Goal: Transaction & Acquisition: Purchase product/service

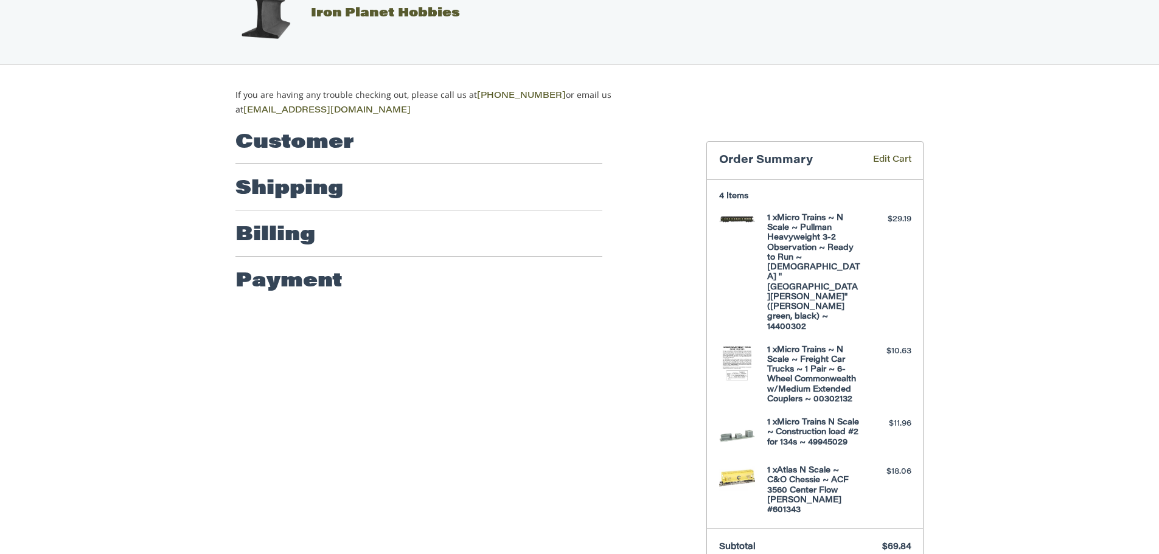
scroll to position [40, 0]
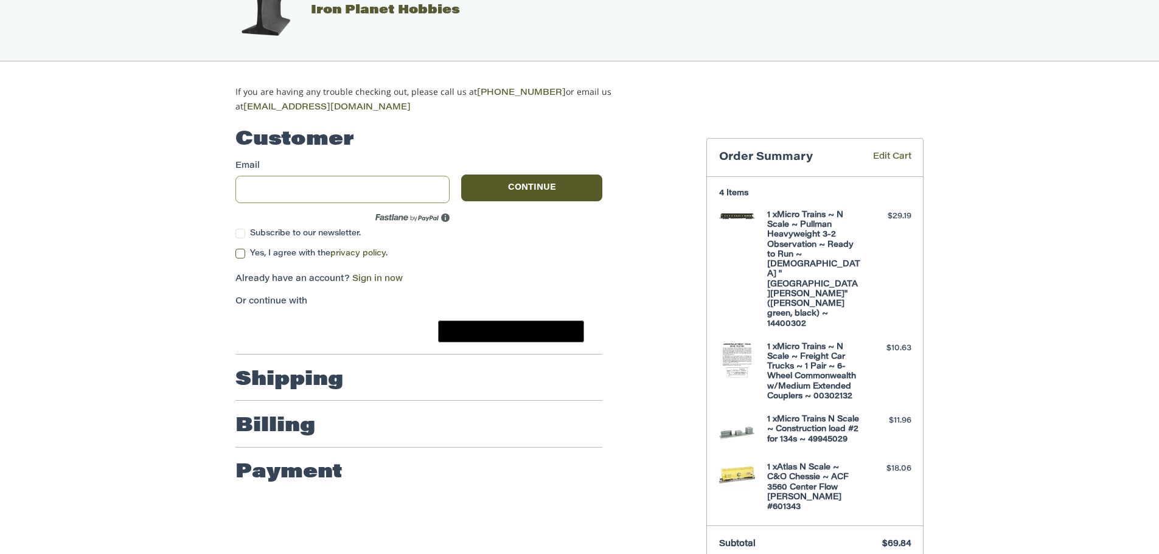
click at [299, 179] on input "Email" at bounding box center [342, 189] width 214 height 27
type input "**********"
click at [526, 177] on button "Continue" at bounding box center [531, 188] width 141 height 27
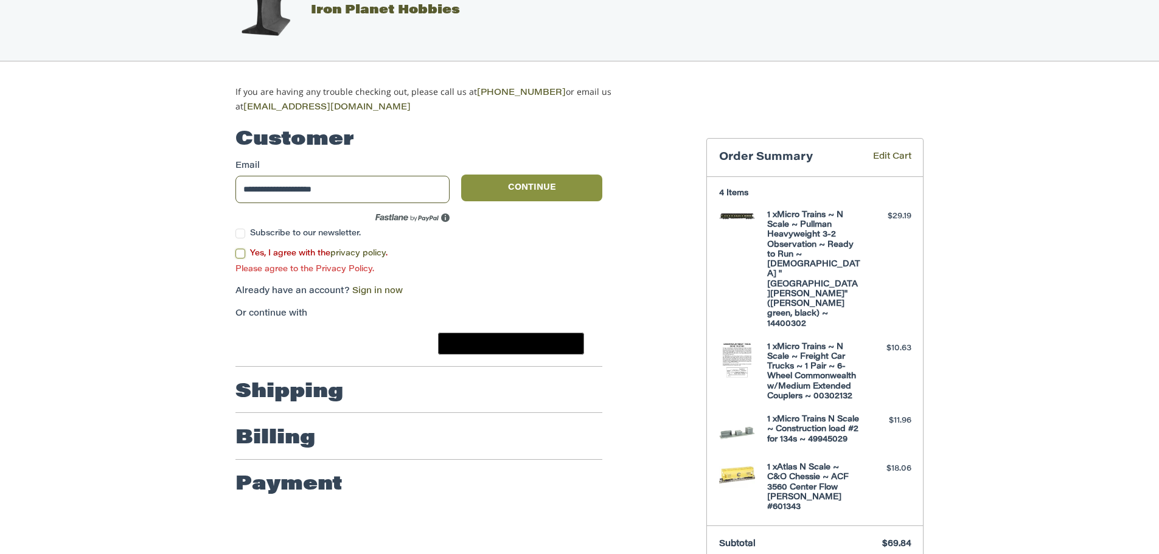
scroll to position [21, 0]
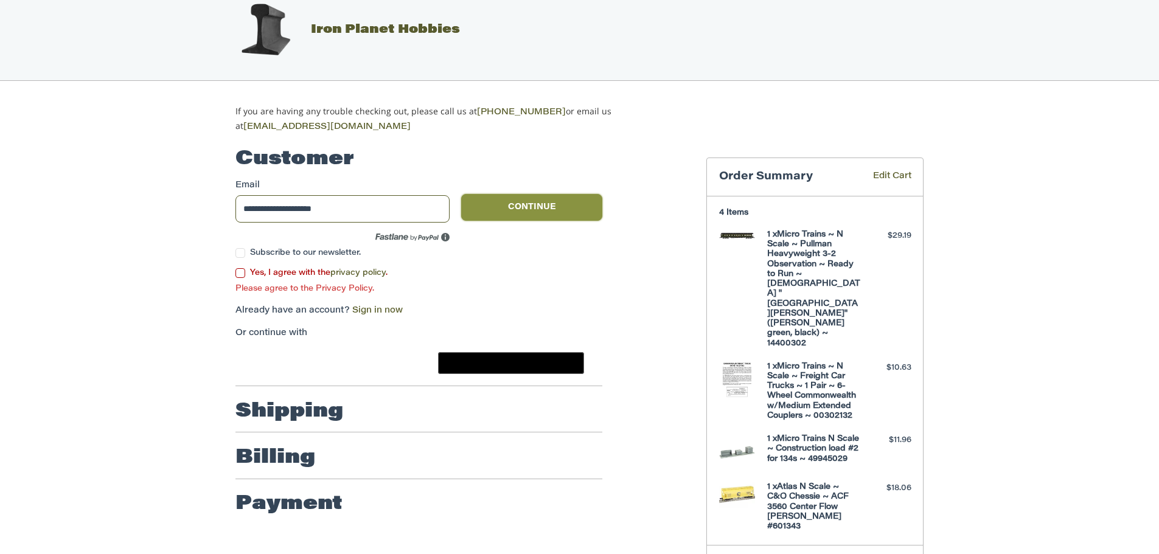
click at [529, 208] on button "Continue" at bounding box center [531, 207] width 141 height 27
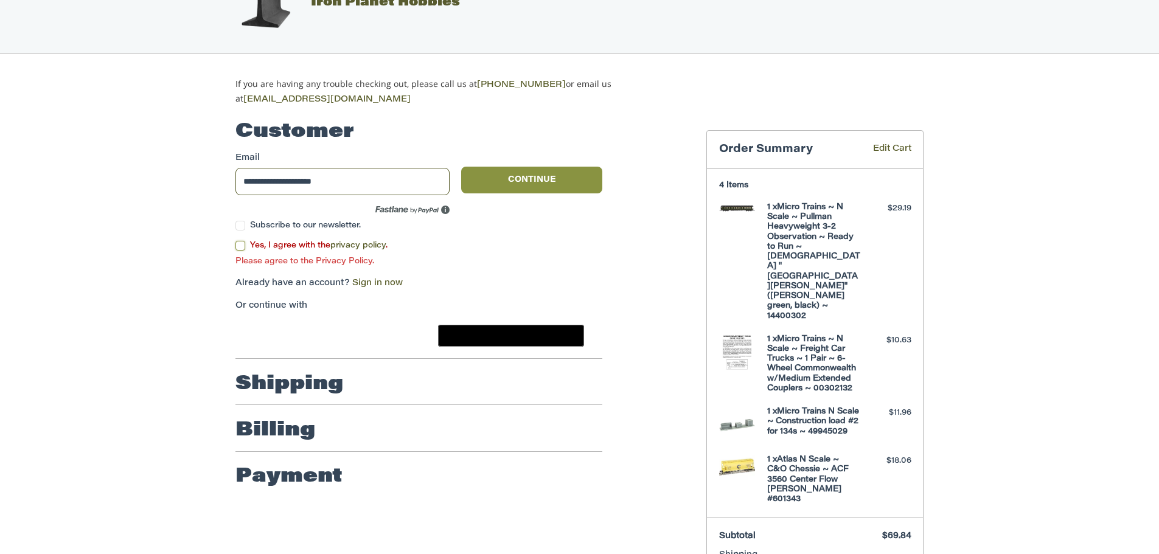
scroll to position [0, 0]
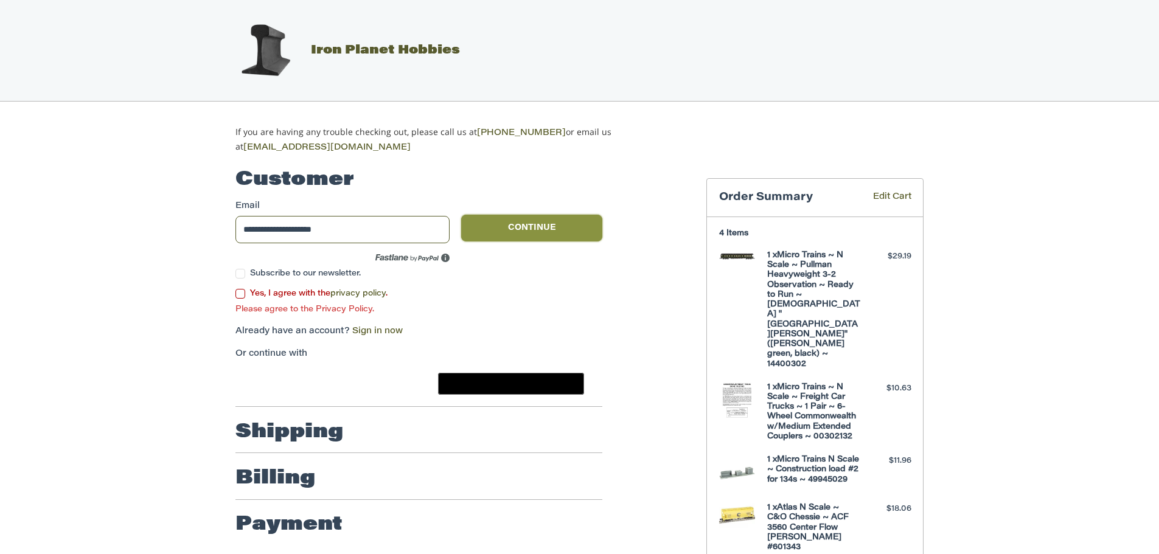
click at [548, 218] on button "Continue" at bounding box center [531, 228] width 141 height 27
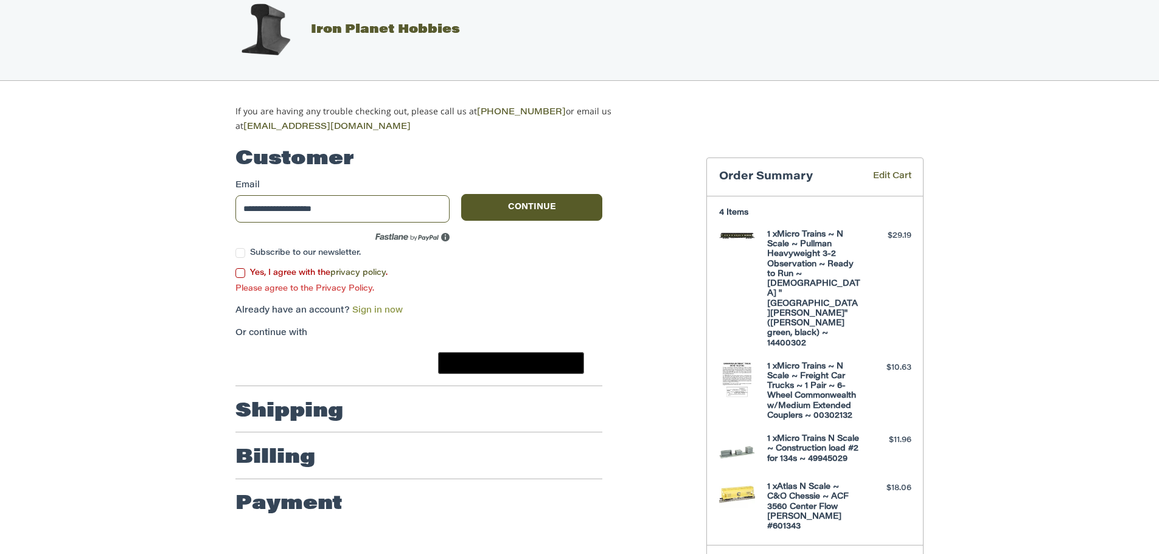
click at [374, 313] on link "Sign in now" at bounding box center [377, 311] width 51 height 9
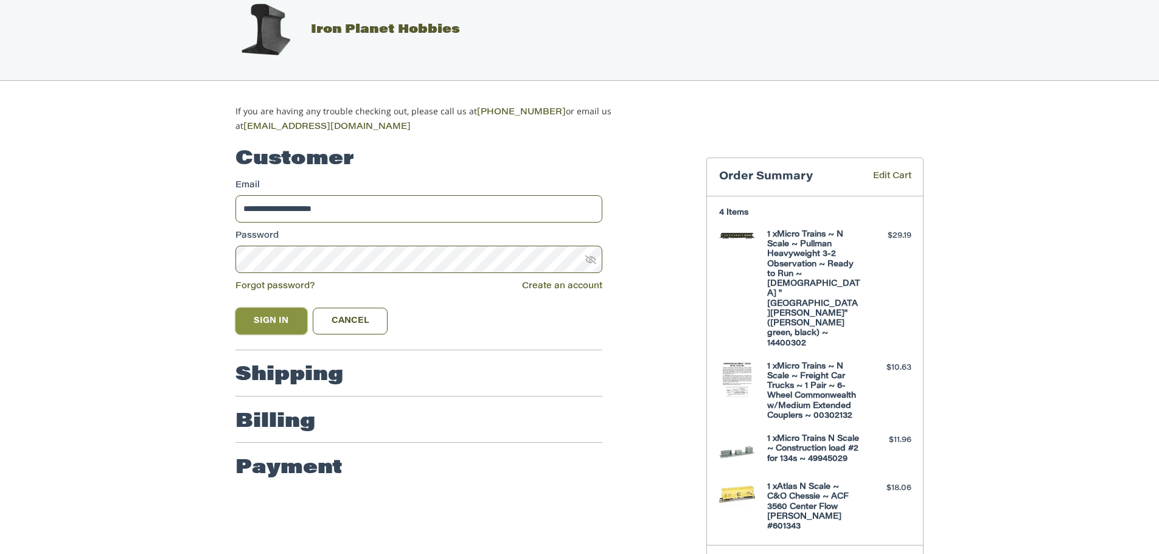
click at [269, 318] on button "Sign In" at bounding box center [271, 321] width 72 height 27
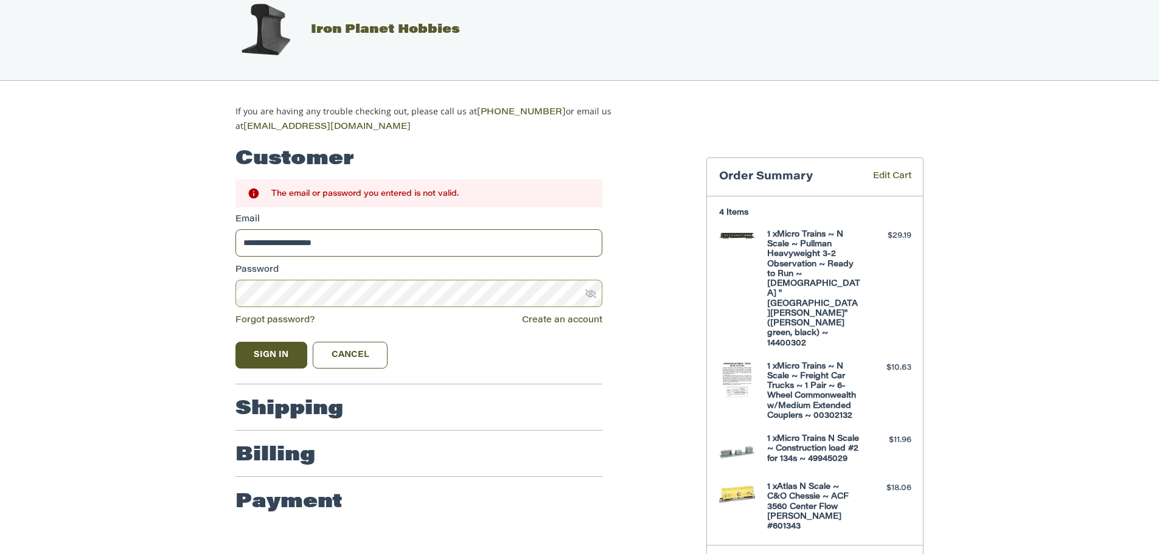
click at [235, 342] on button "Sign In" at bounding box center [271, 355] width 72 height 27
click at [589, 290] on icon at bounding box center [590, 293] width 11 height 11
click at [273, 352] on button "Sign In" at bounding box center [271, 355] width 72 height 27
click at [235, 342] on button "Sign In" at bounding box center [271, 355] width 72 height 27
click at [294, 318] on link "Forgot password?" at bounding box center [275, 320] width 80 height 9
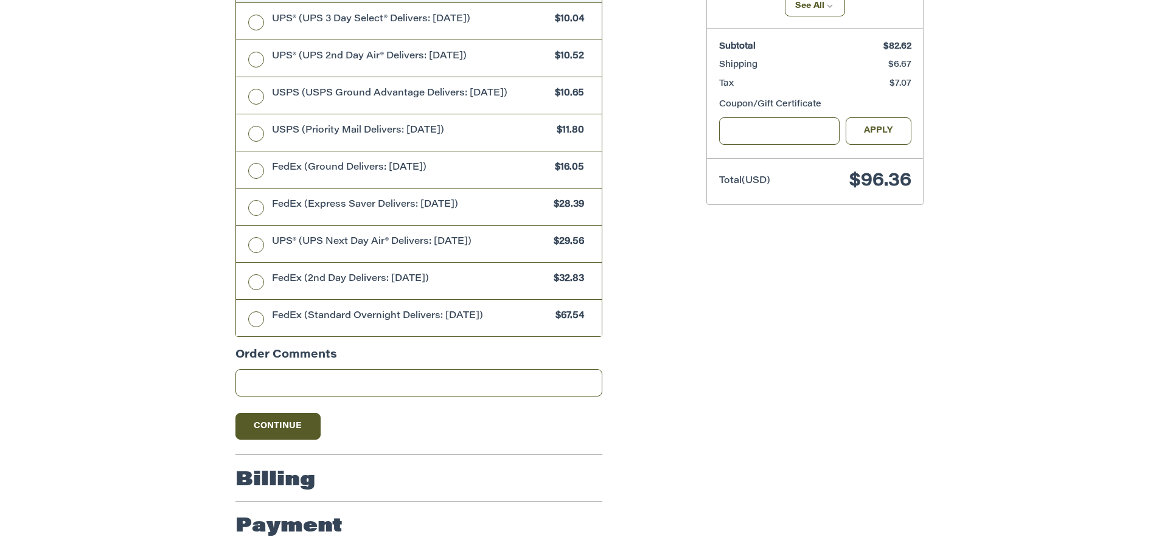
scroll to position [566, 0]
click at [293, 425] on button "Continue" at bounding box center [277, 424] width 85 height 27
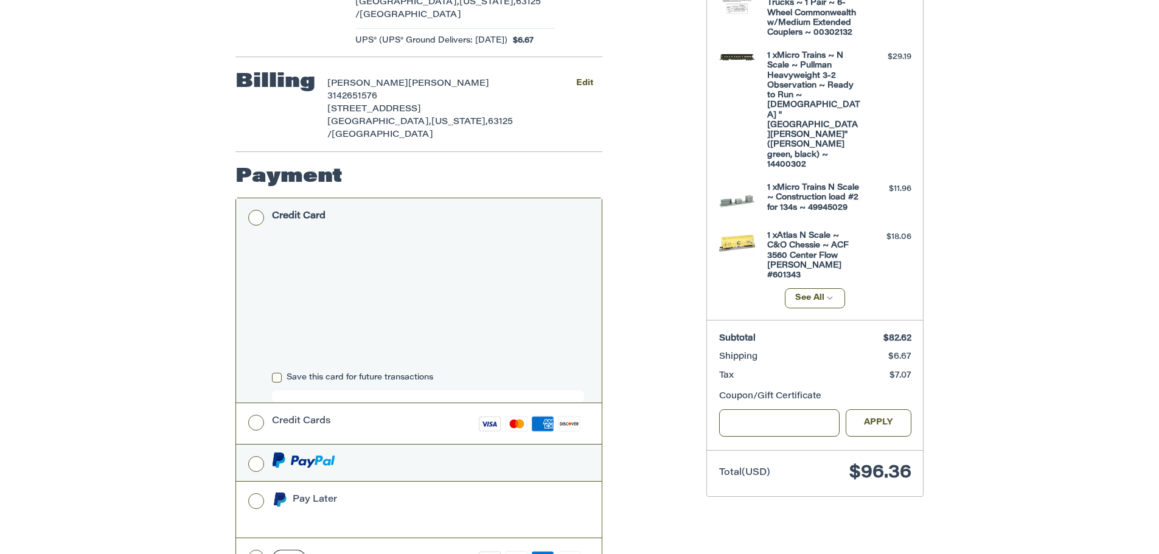
scroll to position [313, 0]
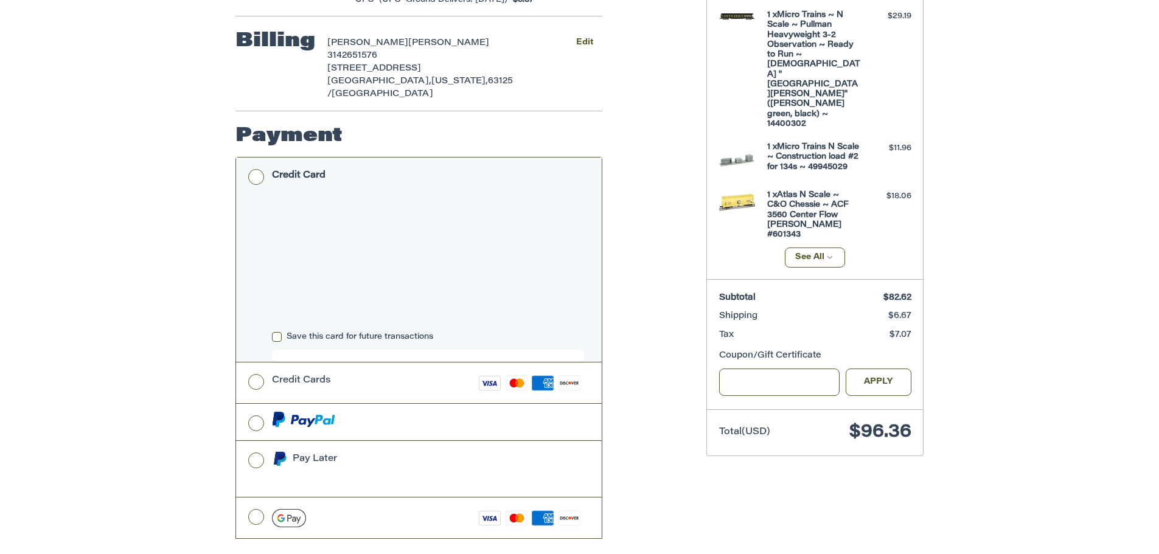
click at [278, 332] on label "Save this card for future transactions" at bounding box center [428, 337] width 312 height 10
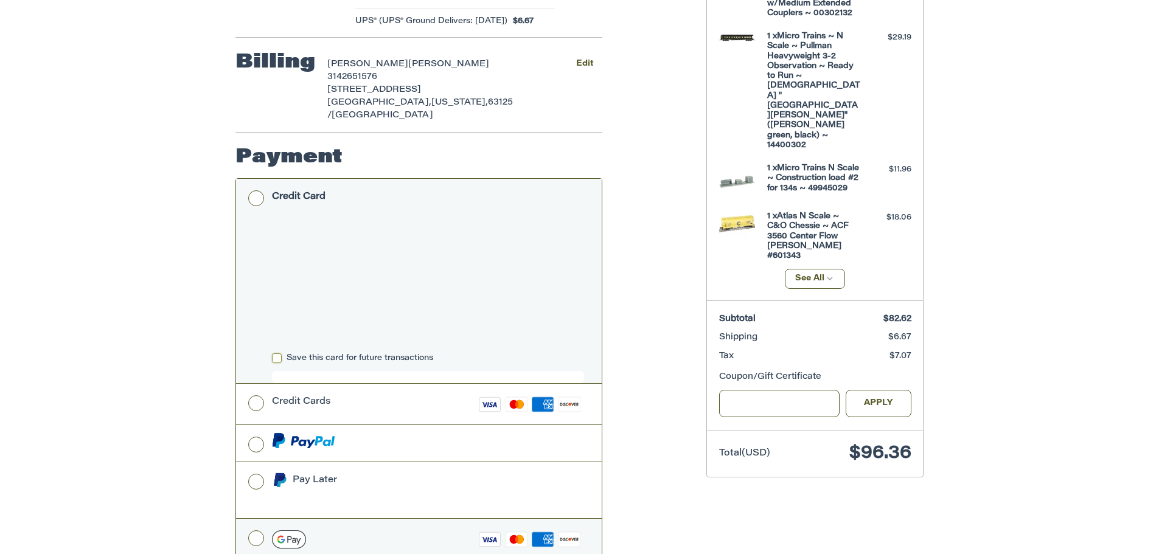
scroll to position [337, 0]
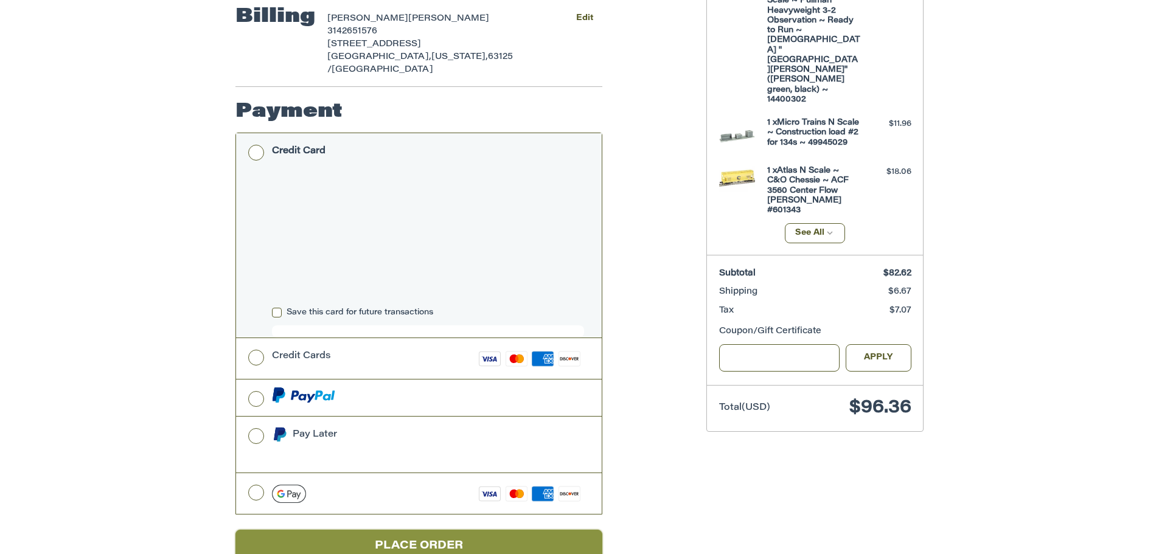
click at [417, 530] on button "Place Order" at bounding box center [418, 546] width 367 height 33
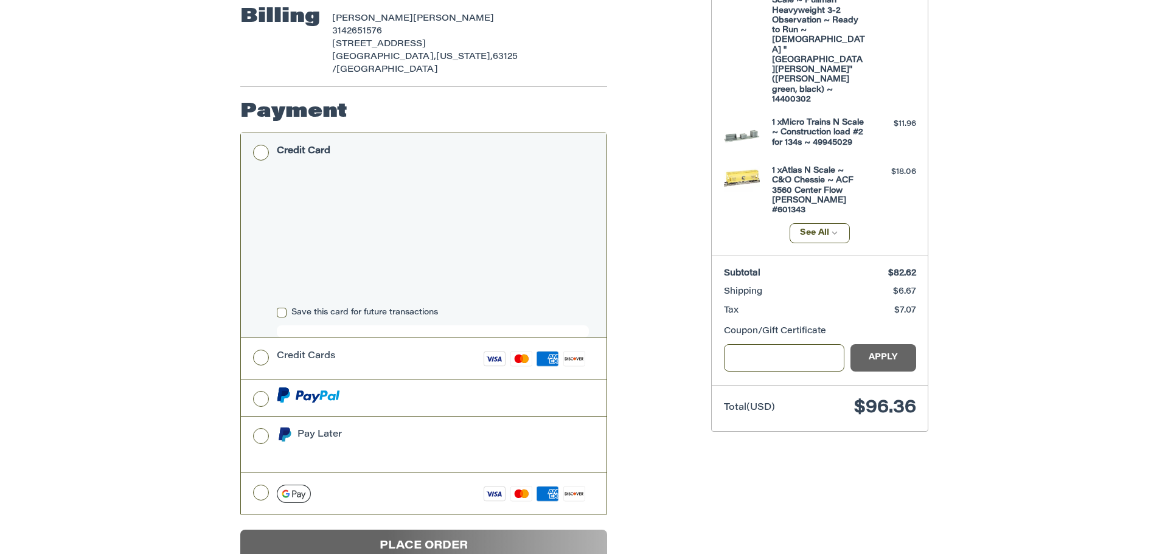
scroll to position [0, 0]
